Goal: Find specific page/section: Find specific page/section

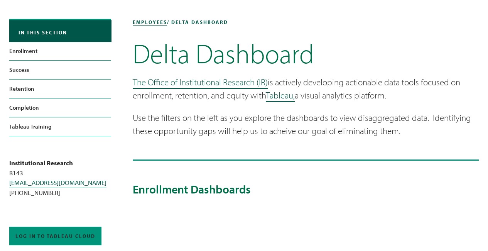
scroll to position [47, 0]
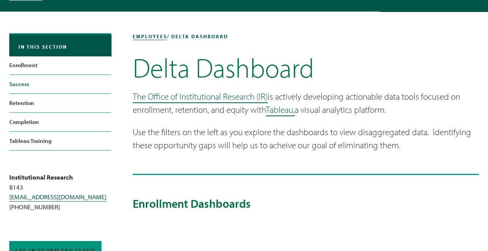
click at [20, 82] on link "Success" at bounding box center [60, 84] width 102 height 19
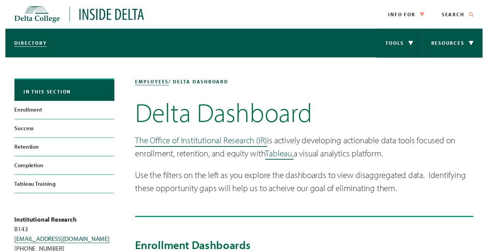
scroll to position [47, 0]
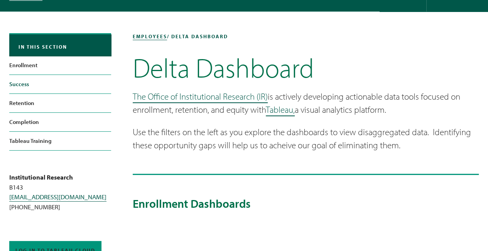
click at [19, 84] on link "Success" at bounding box center [60, 84] width 102 height 19
